Goal: Task Accomplishment & Management: Manage account settings

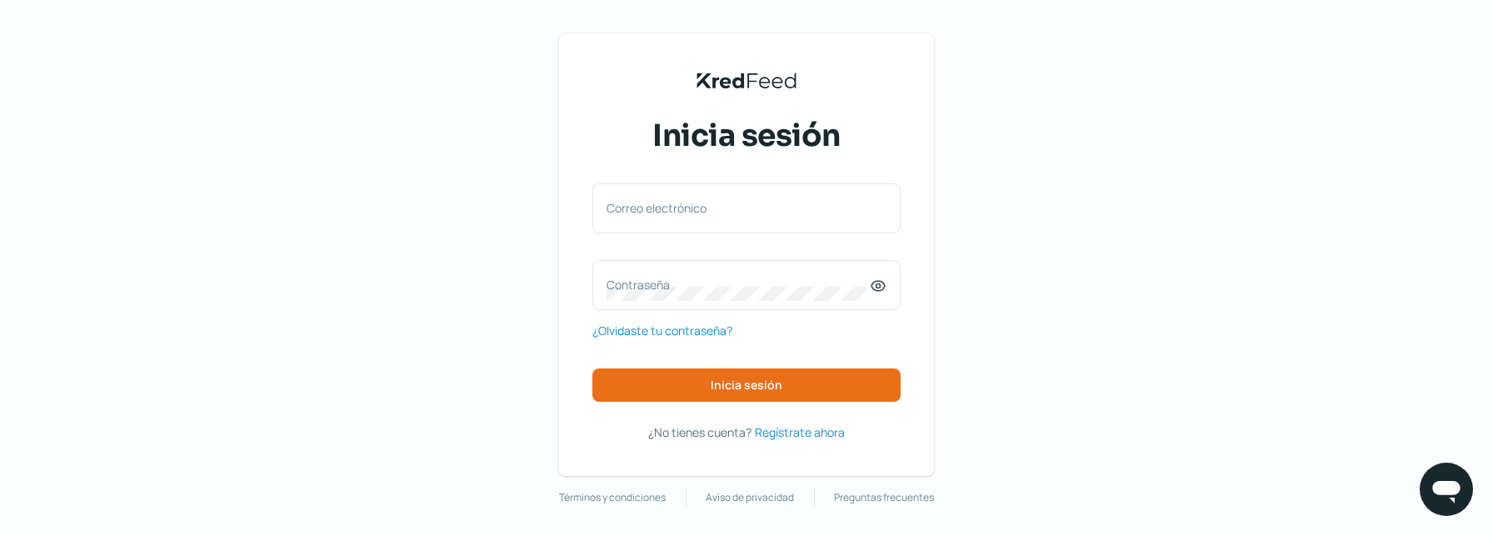
click at [943, 534] on div "KredFeed's Black Logo Inicia sesión Correo electrónico Contraseña ¿Olvidaste tu…" at bounding box center [746, 269] width 1493 height 539
